Goal: Complete application form: Complete application form

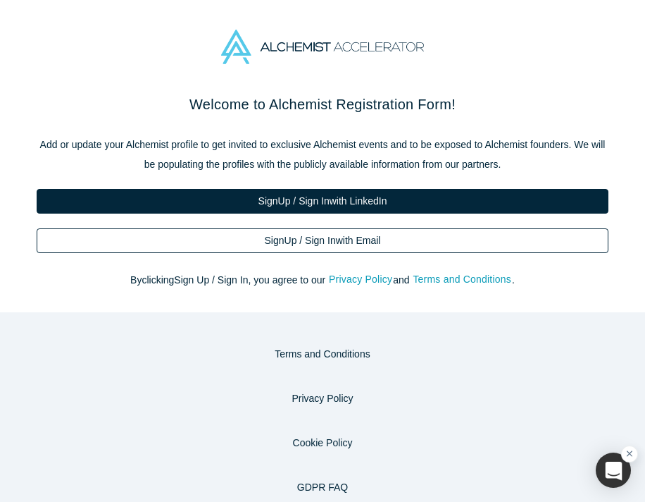
click at [378, 242] on link "Sign Up / Sign In with Email" at bounding box center [323, 240] width 572 height 25
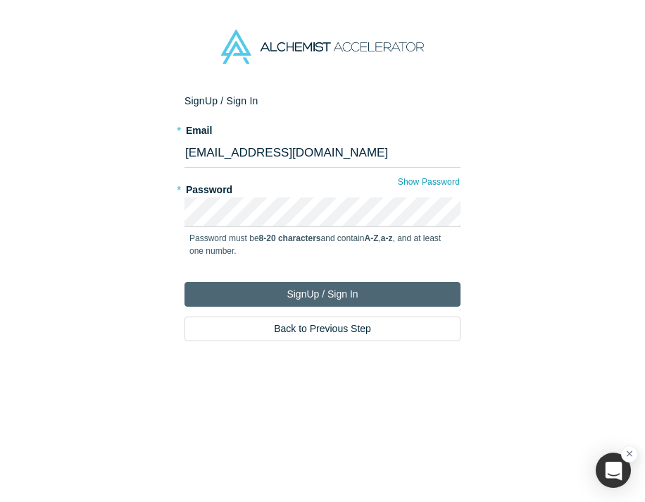
click at [304, 296] on button "Sign Up / Sign In" at bounding box center [323, 294] width 276 height 25
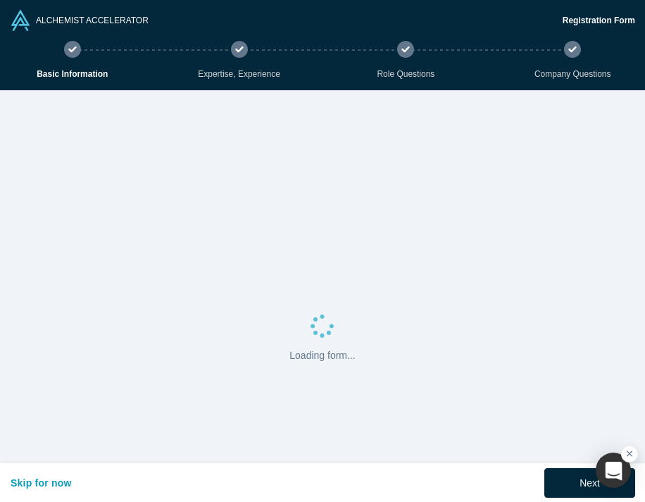
select select "US"
